Goal: Navigation & Orientation: Find specific page/section

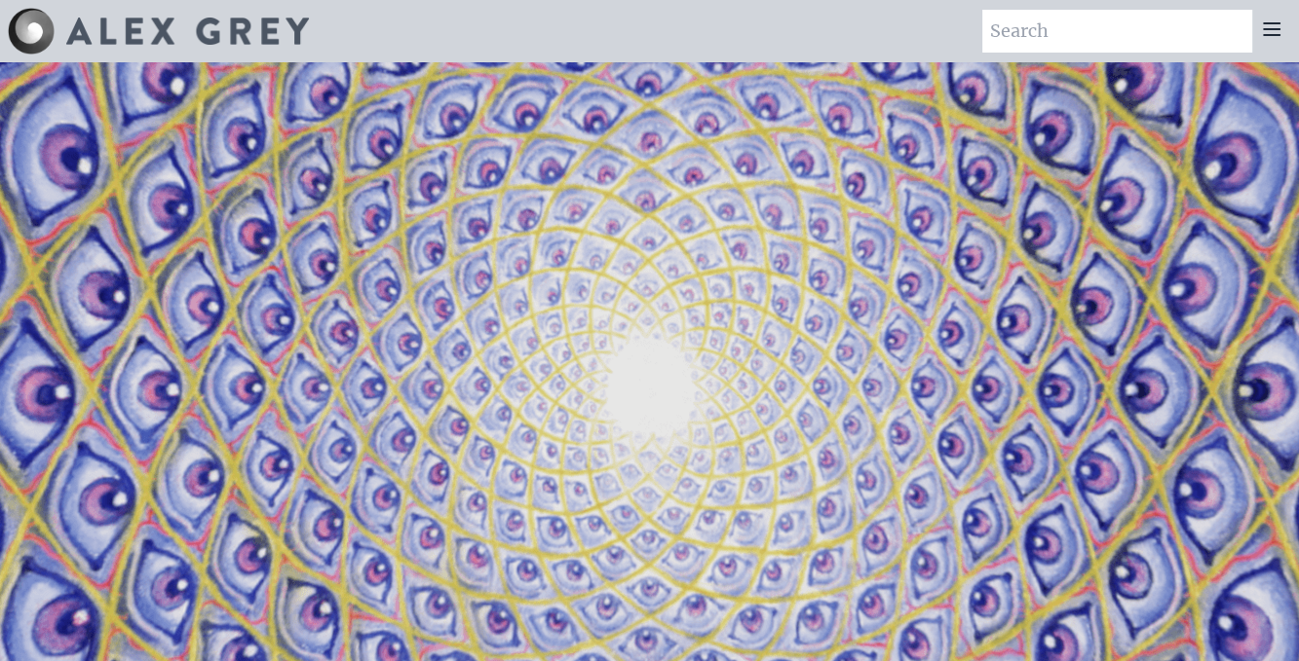
click at [1270, 23] on icon at bounding box center [1272, 29] width 16 height 12
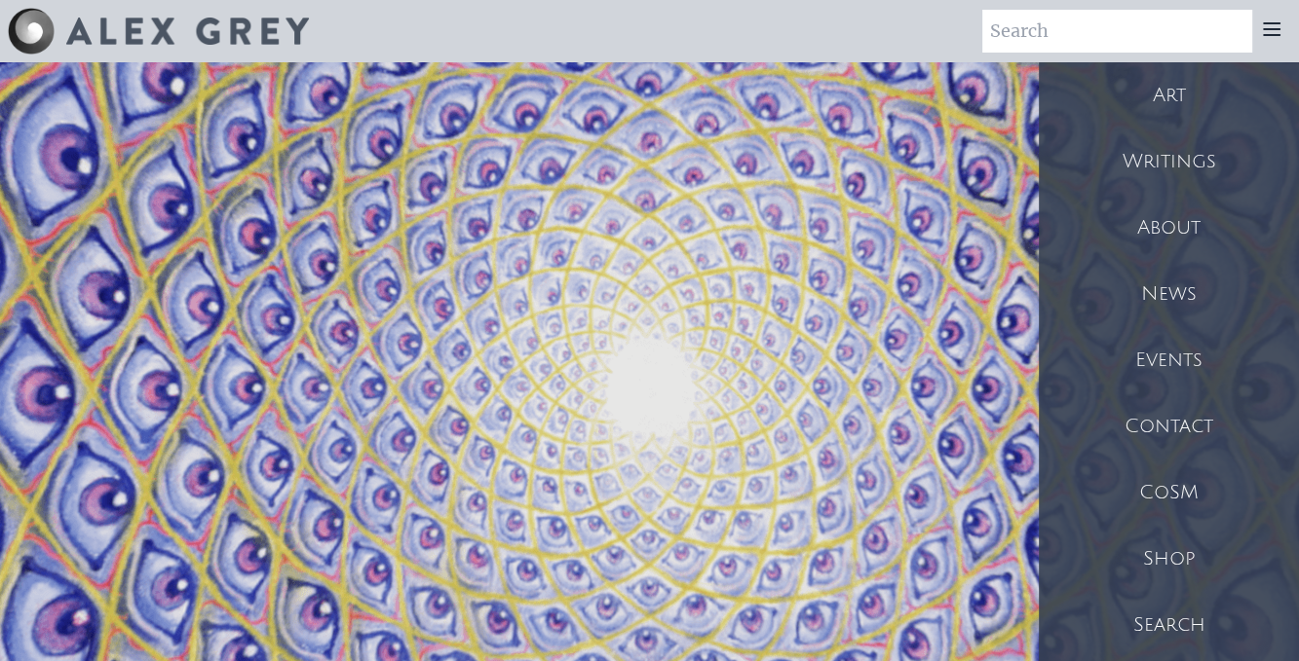
click at [1200, 186] on div "Writings" at bounding box center [1169, 162] width 260 height 66
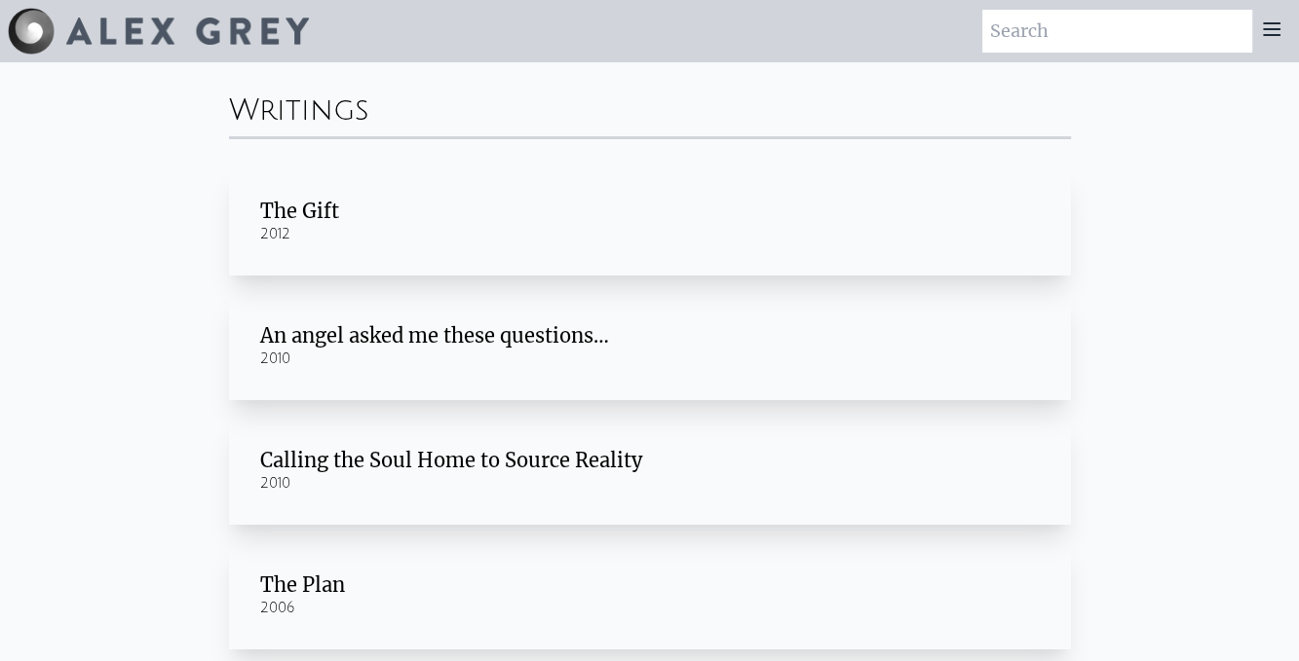
click at [1282, 22] on icon at bounding box center [1271, 29] width 23 height 23
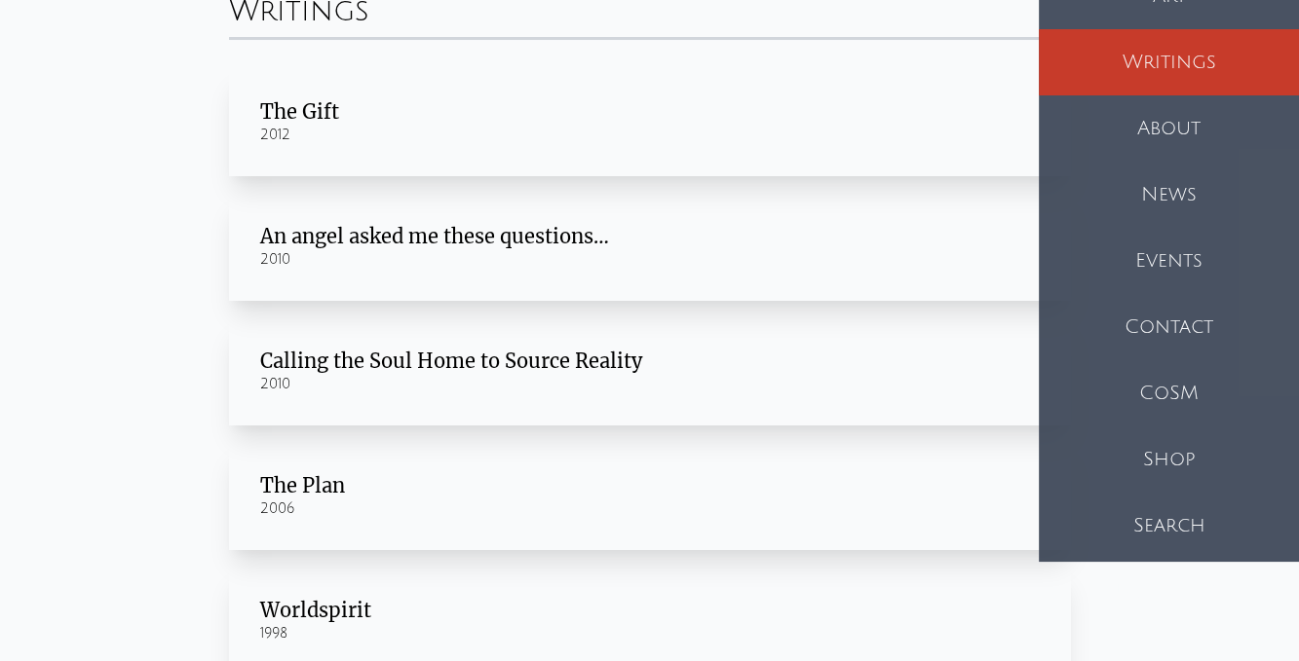
scroll to position [195, 0]
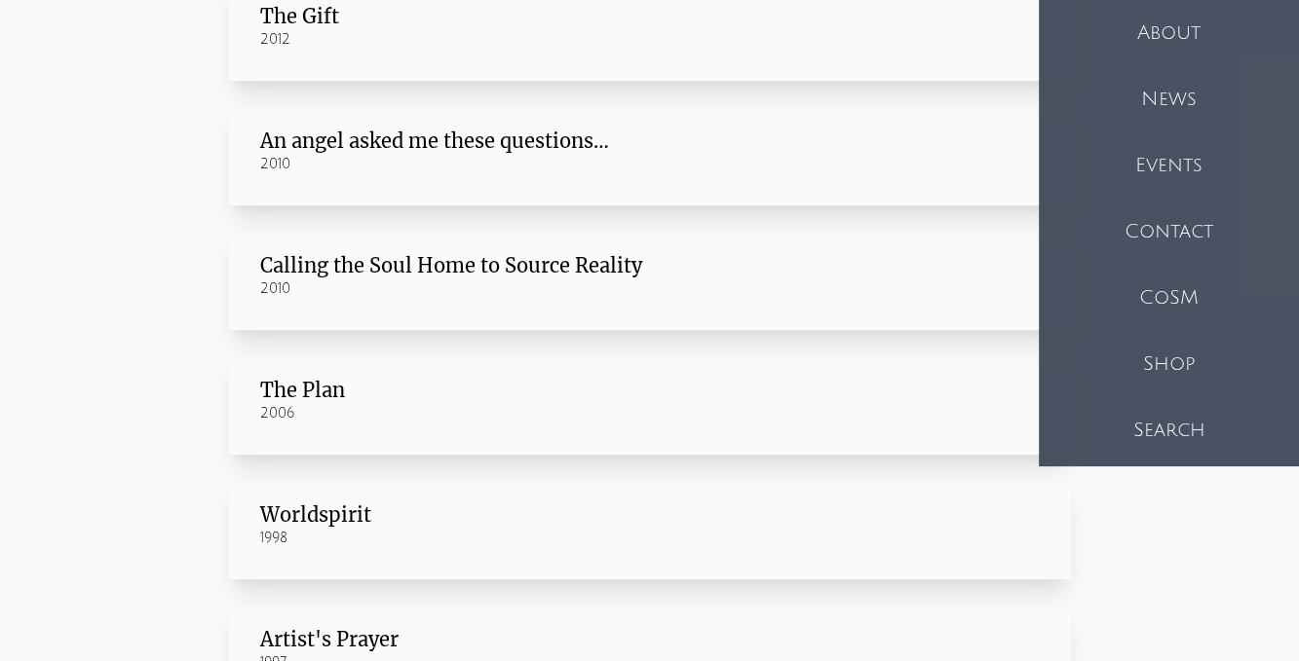
click at [1176, 364] on div "Shop" at bounding box center [1169, 364] width 260 height 66
